Goal: Task Accomplishment & Management: Use online tool/utility

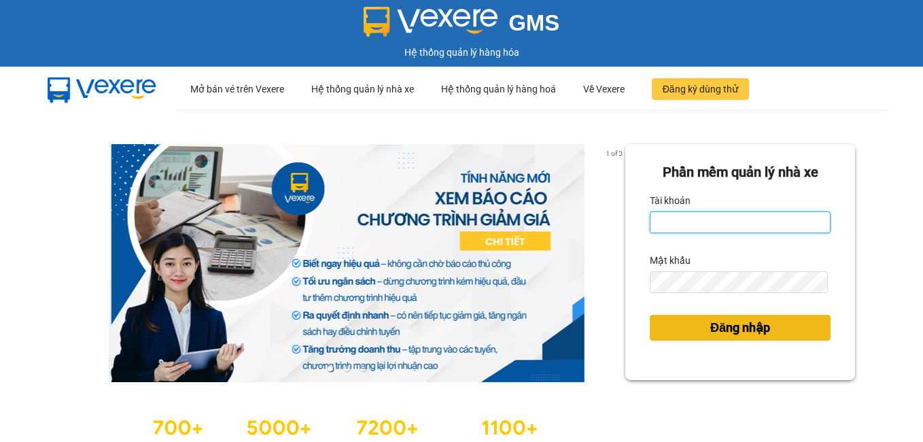
type input "hangct2.phuongnam"
click at [718, 323] on span "Đăng nhập" at bounding box center [740, 327] width 60 height 19
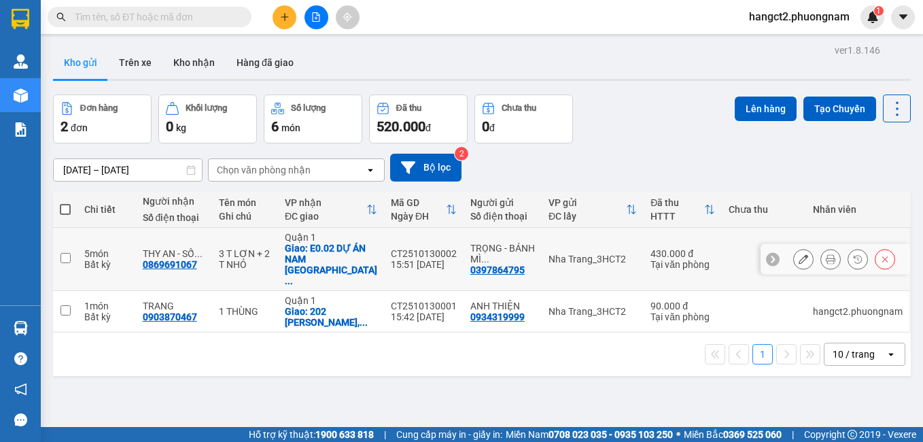
click at [826, 254] on icon at bounding box center [831, 259] width 10 height 10
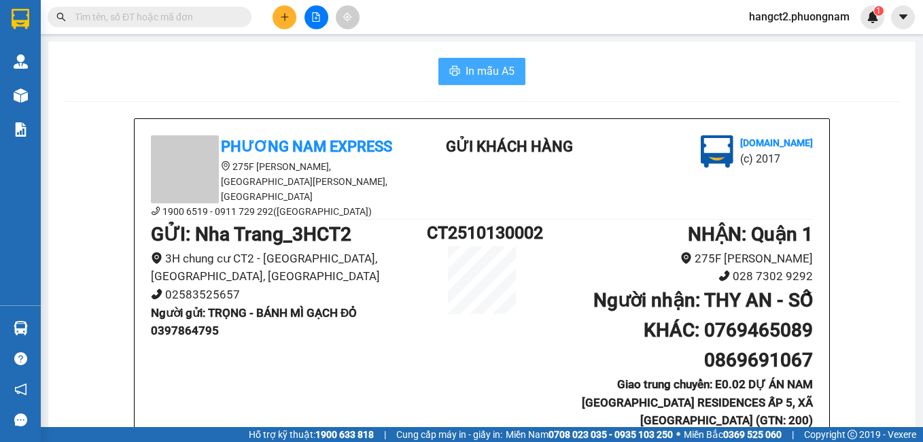
click at [465, 67] on span "In mẫu A5" at bounding box center [489, 71] width 49 height 17
click at [495, 69] on span "In mẫu A5" at bounding box center [489, 71] width 49 height 17
click at [482, 76] on span "In mẫu A5" at bounding box center [489, 71] width 49 height 17
